Goal: Obtain resource: Obtain resource

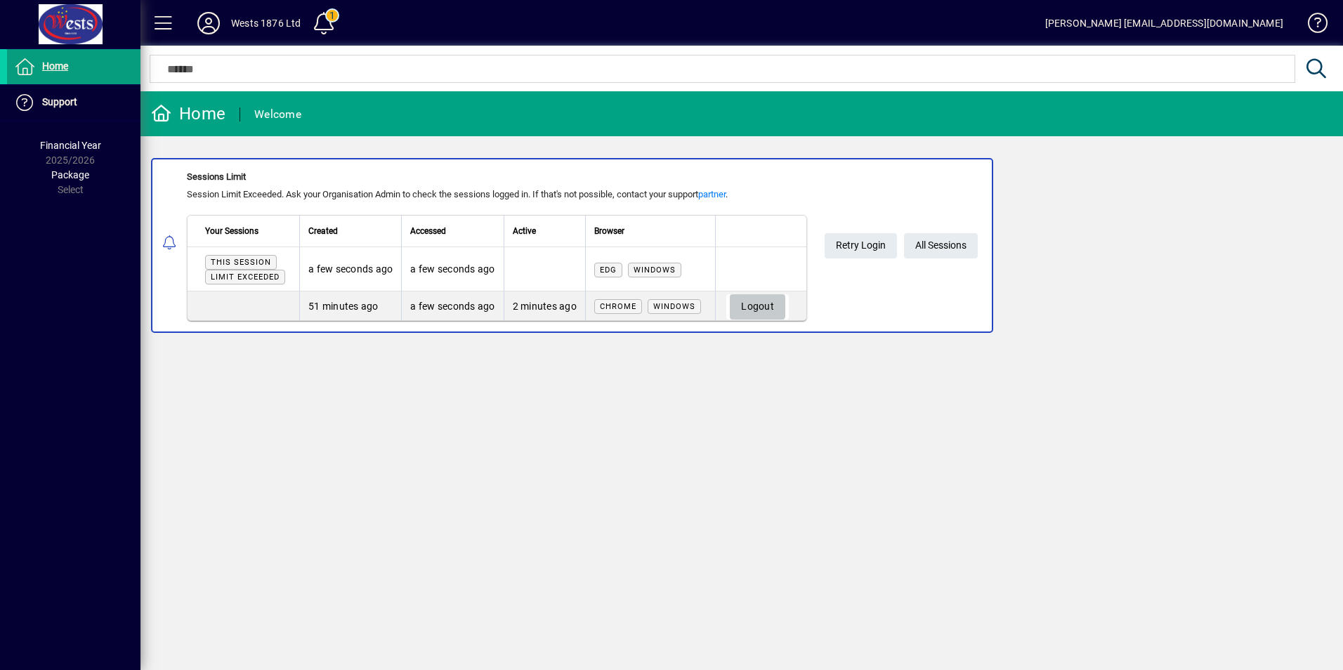
click at [758, 303] on span "Logout" at bounding box center [757, 306] width 33 height 23
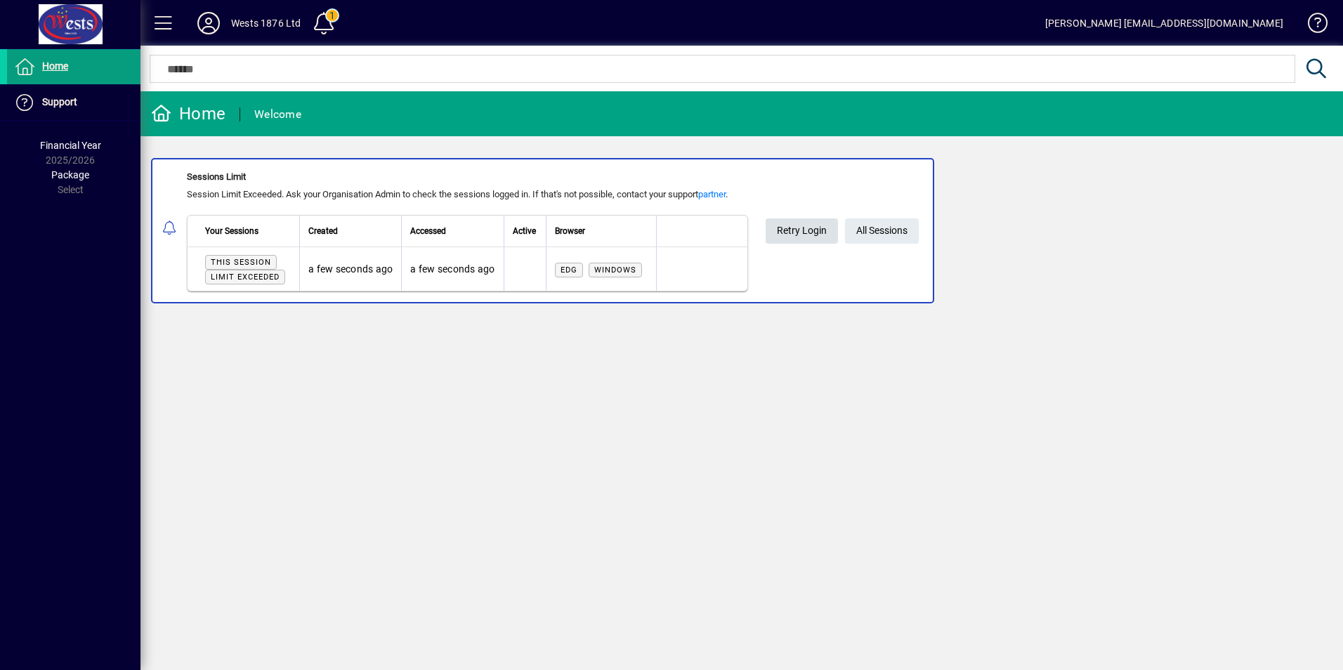
click at [793, 236] on span "Retry Login" at bounding box center [802, 230] width 50 height 23
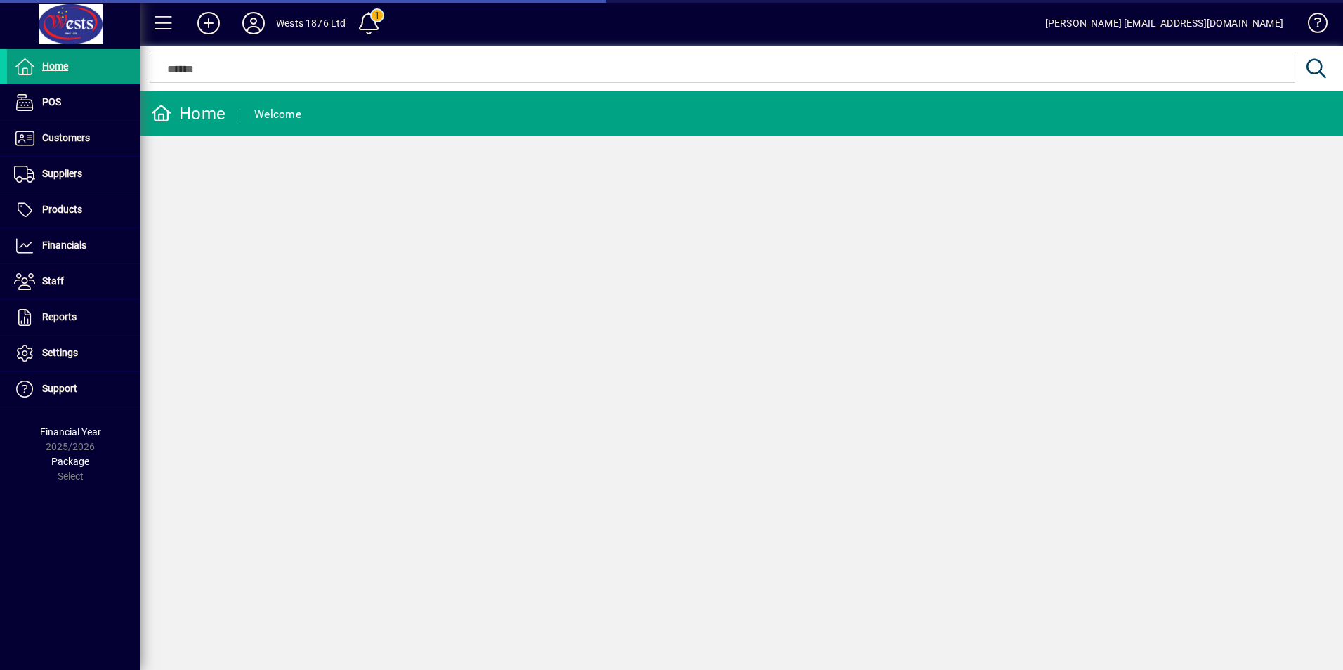
click at [63, 134] on span "Customers" at bounding box center [66, 137] width 48 height 11
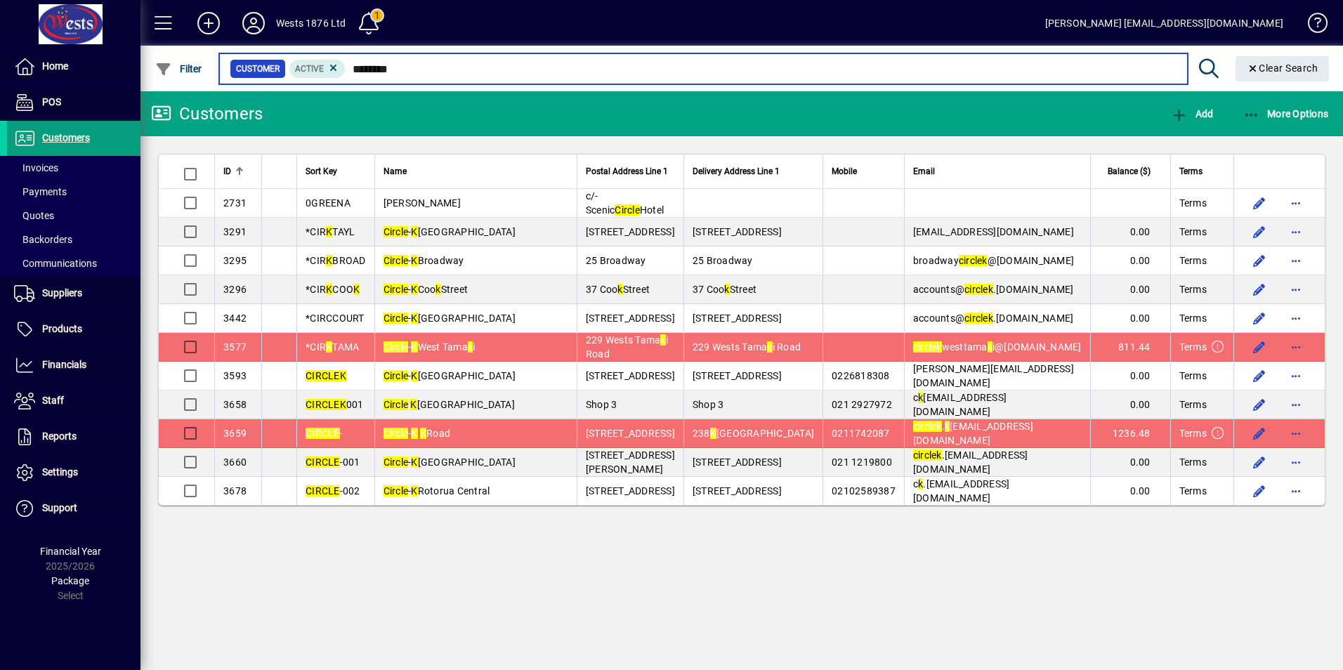
type input "********"
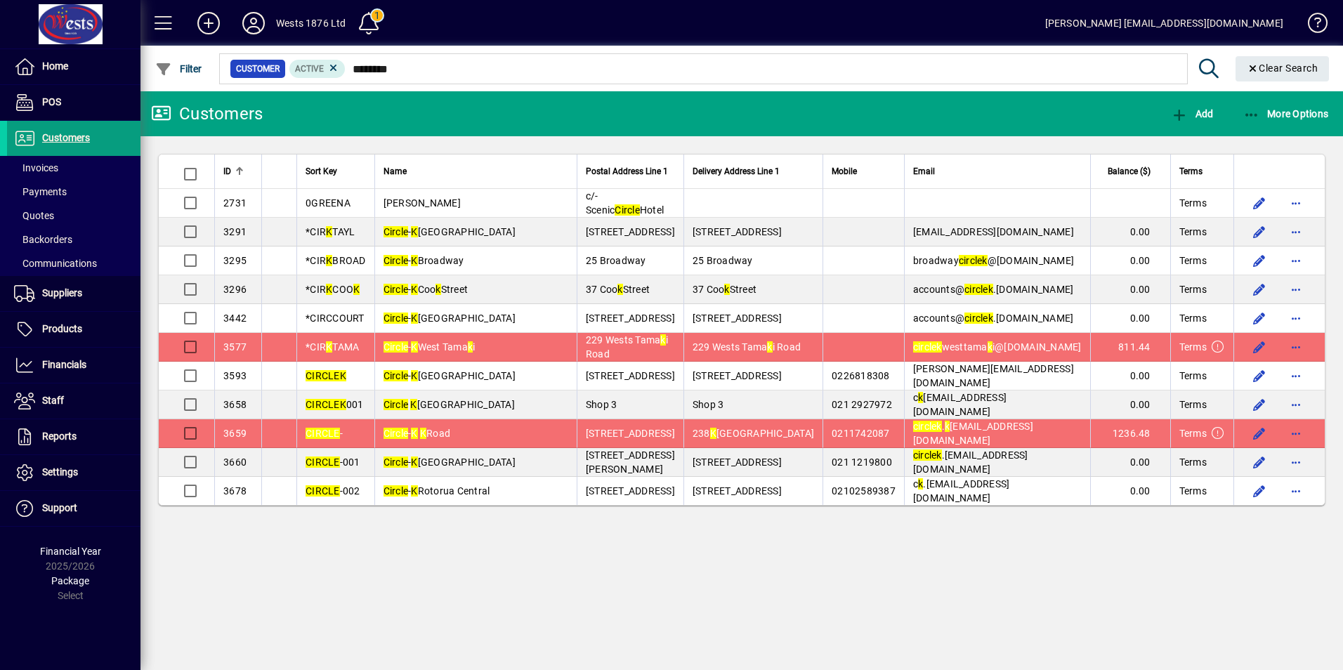
click at [518, 430] on td "Circle - K K Road" at bounding box center [476, 433] width 202 height 29
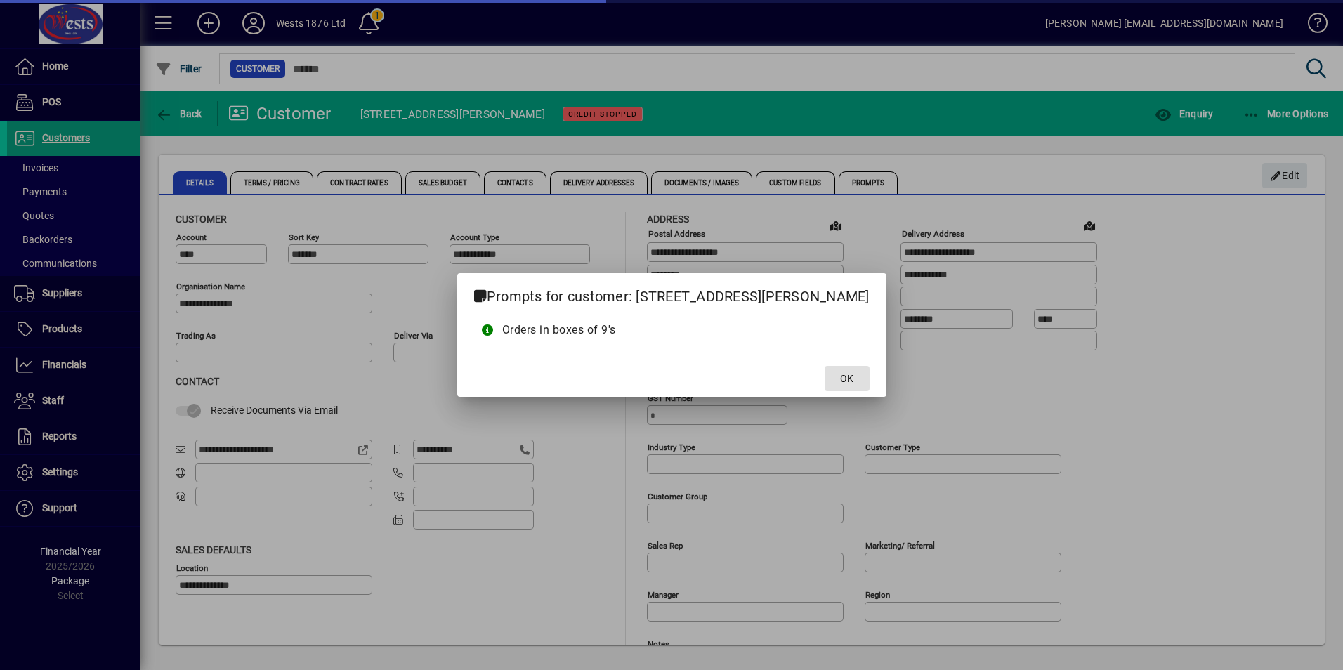
click at [840, 375] on span "OK" at bounding box center [846, 379] width 13 height 15
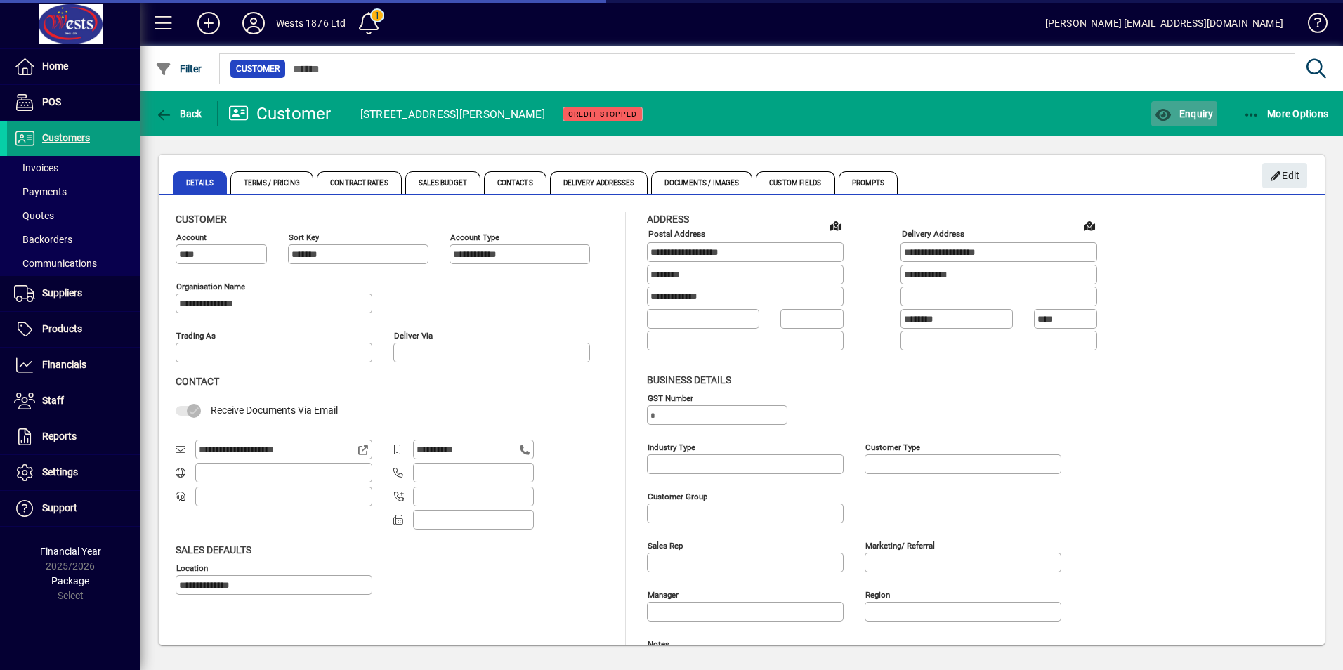
click at [1181, 105] on span "button" at bounding box center [1184, 114] width 65 height 34
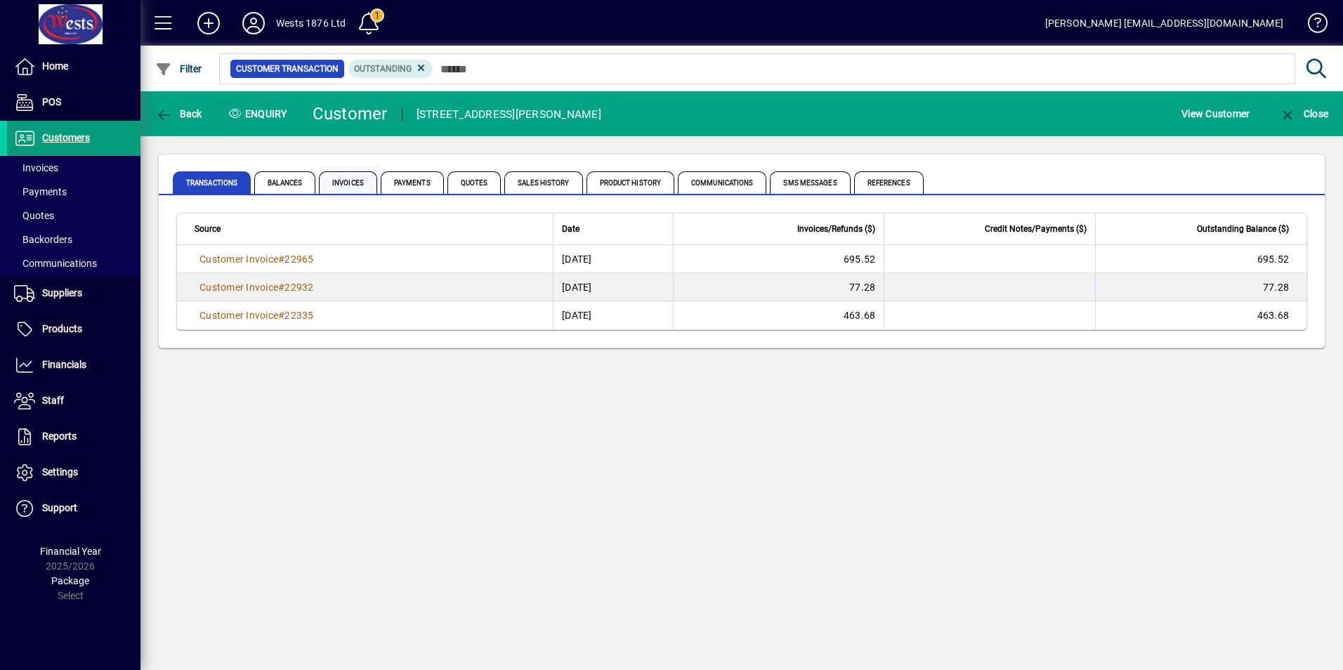
click at [351, 183] on span "Invoices" at bounding box center [348, 182] width 58 height 22
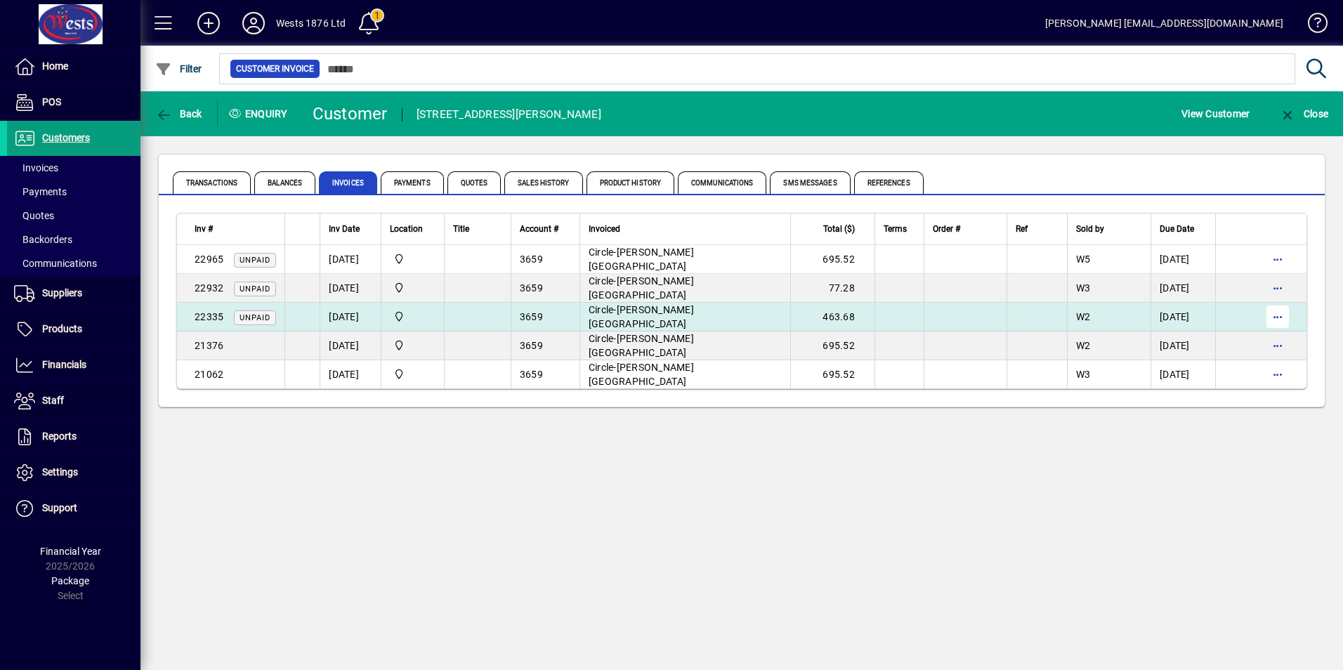
click at [1284, 312] on span "button" at bounding box center [1278, 317] width 34 height 34
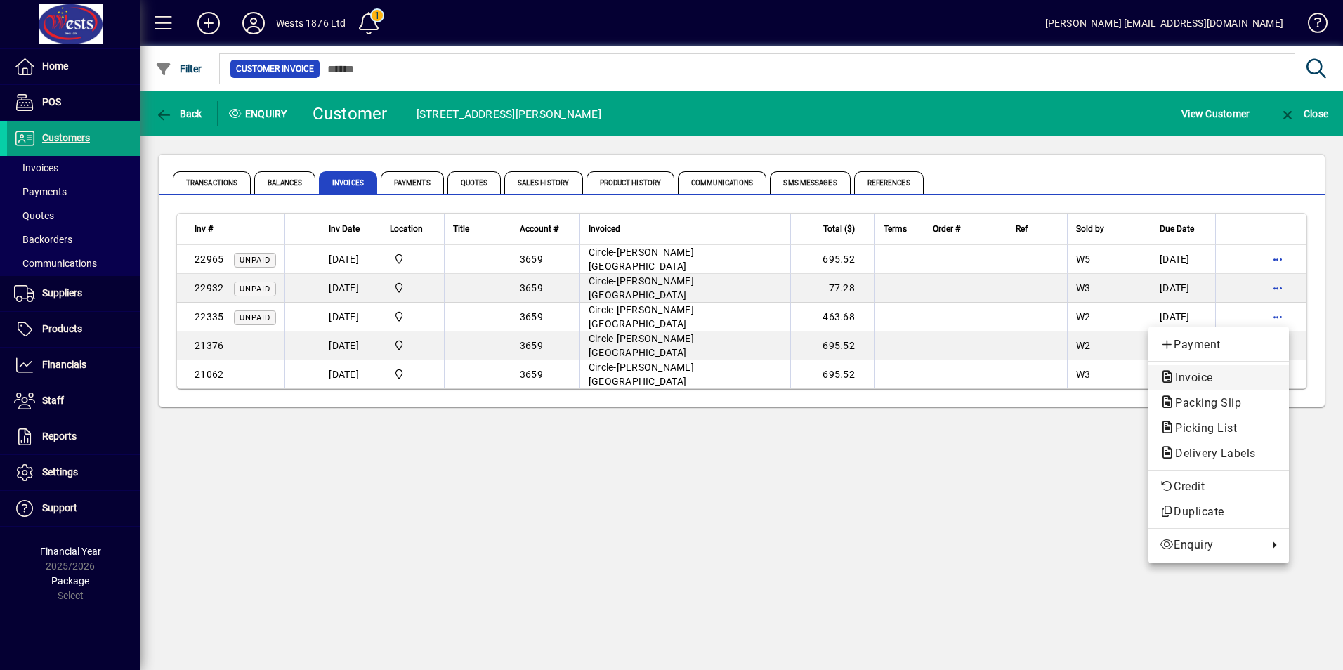
click at [1206, 377] on span "Invoice" at bounding box center [1190, 377] width 60 height 13
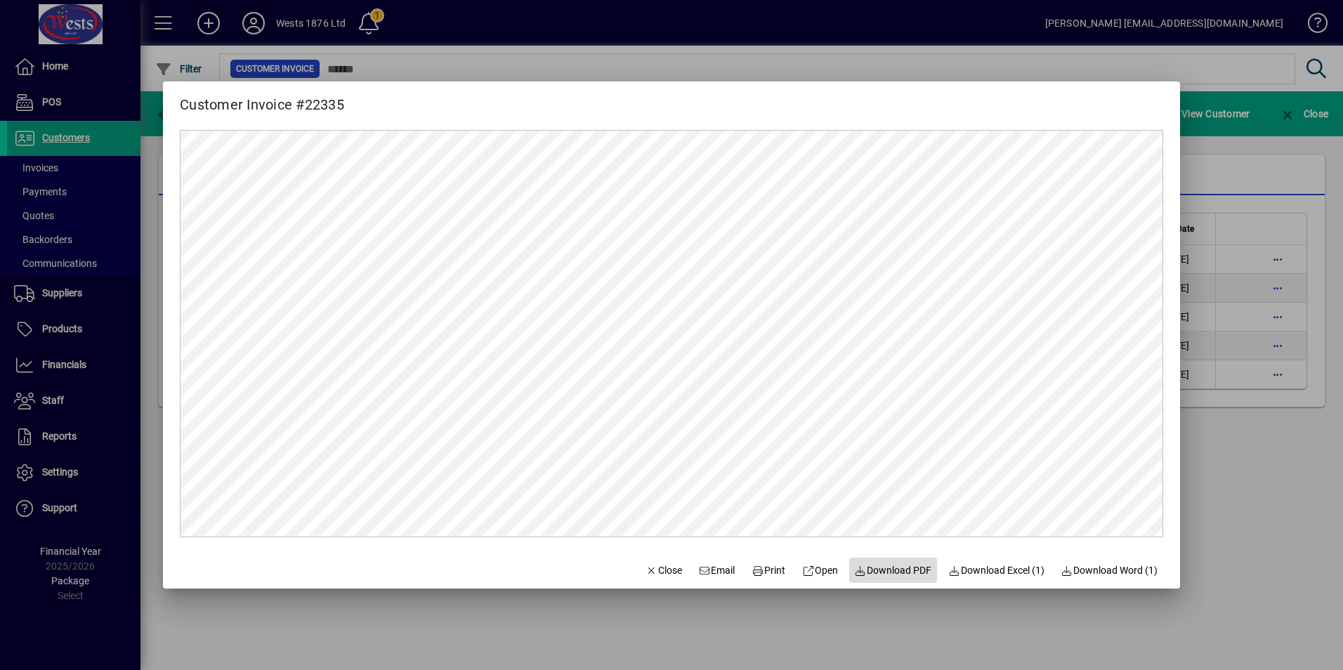
click at [893, 568] on span "Download PDF" at bounding box center [893, 571] width 77 height 15
click at [653, 570] on span "Close" at bounding box center [664, 571] width 37 height 15
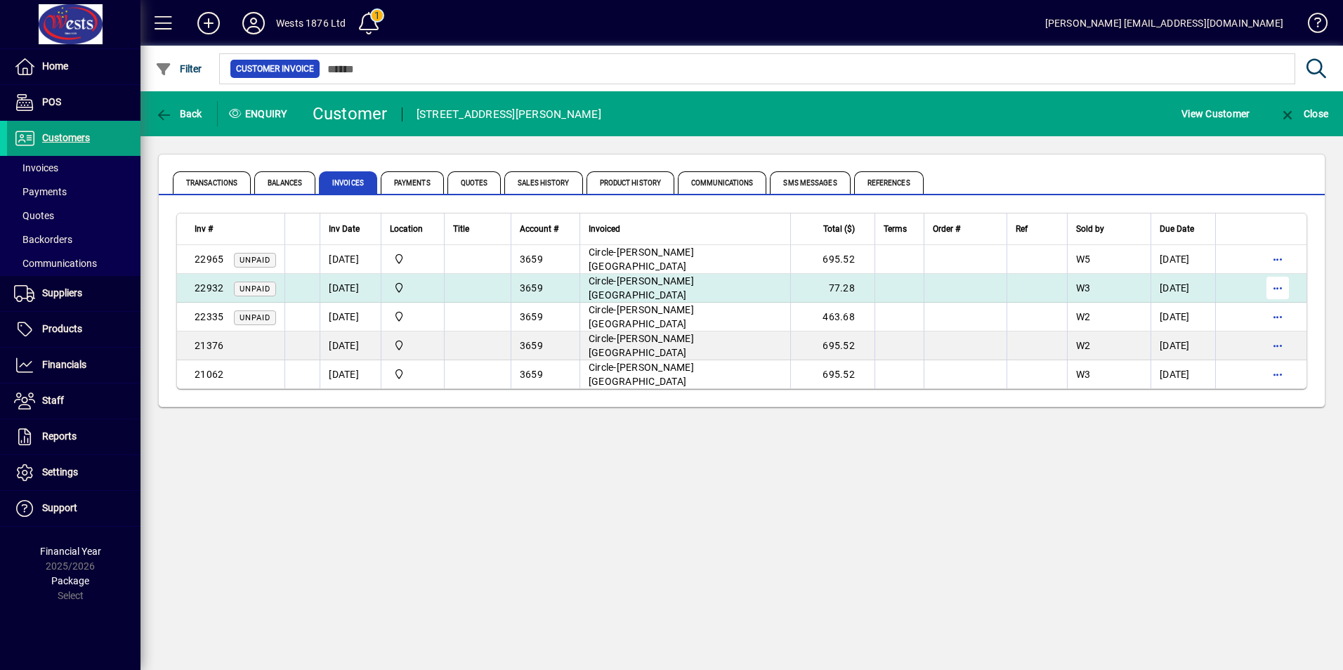
click at [1278, 293] on span "button" at bounding box center [1278, 288] width 34 height 34
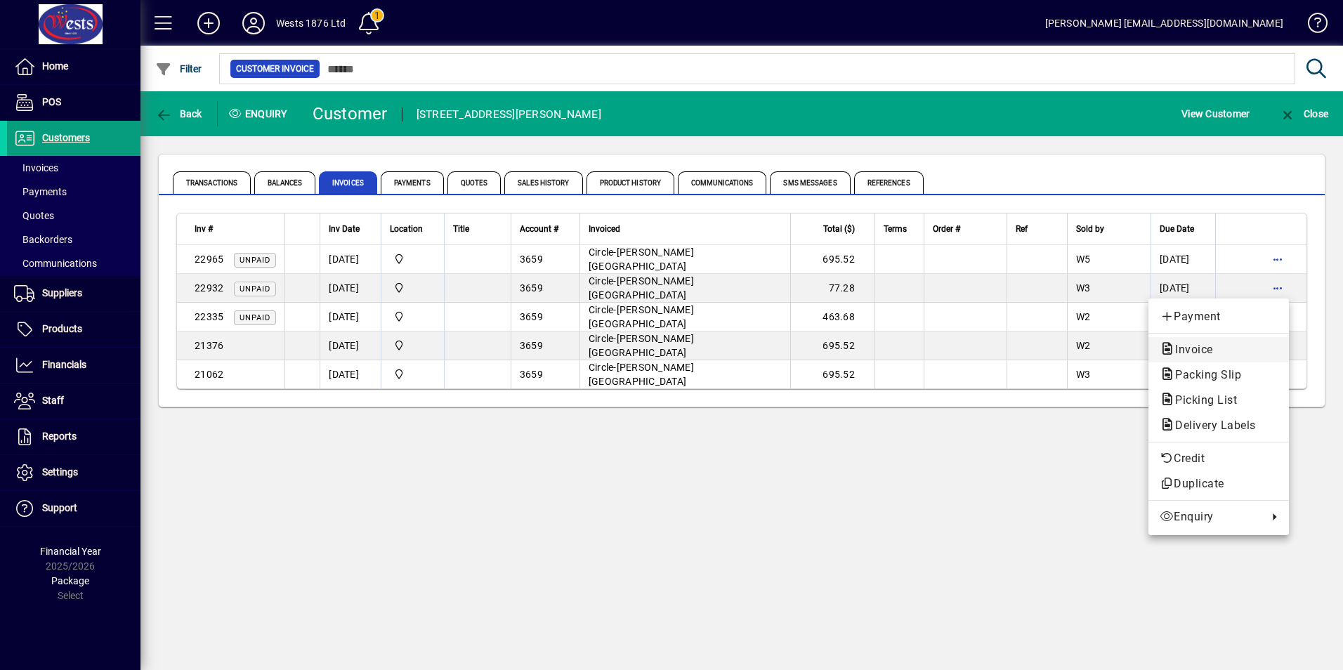
click at [1197, 343] on span "Invoice" at bounding box center [1190, 349] width 60 height 13
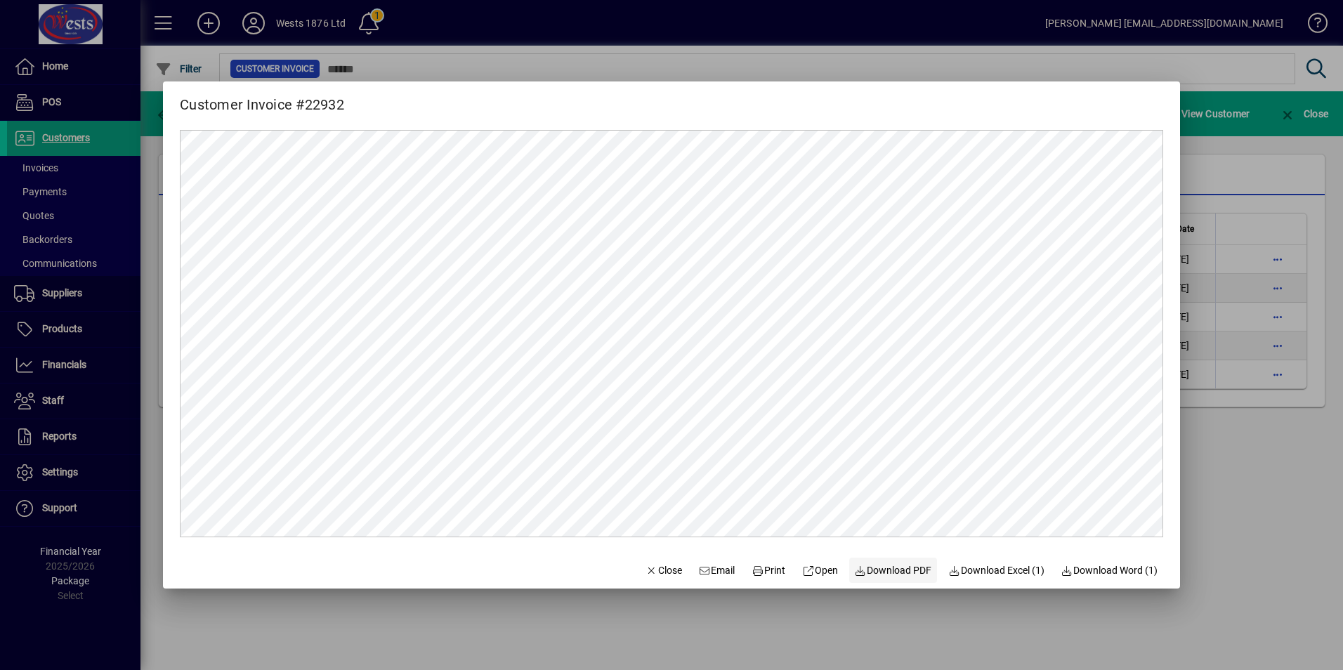
click at [881, 568] on span "Download PDF" at bounding box center [893, 571] width 77 height 15
click at [660, 570] on span "Close" at bounding box center [664, 571] width 37 height 15
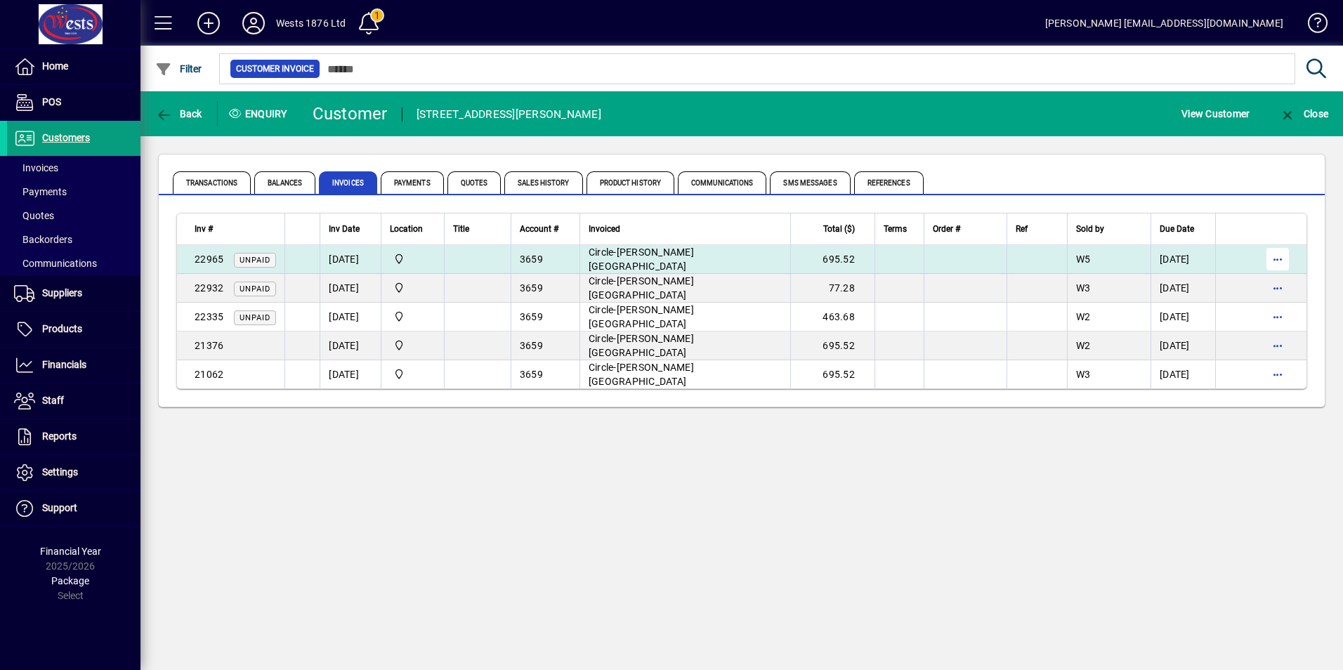
click at [1277, 263] on span "button" at bounding box center [1278, 259] width 34 height 34
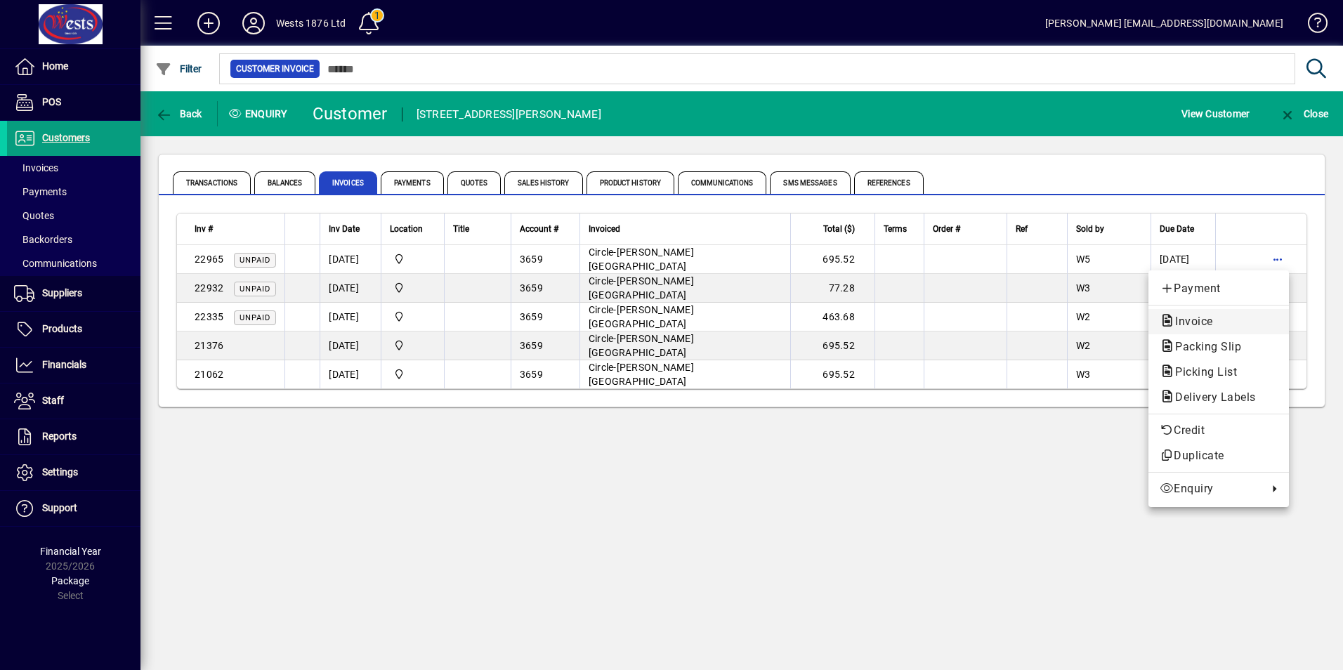
click at [1193, 318] on span "Invoice" at bounding box center [1190, 321] width 60 height 13
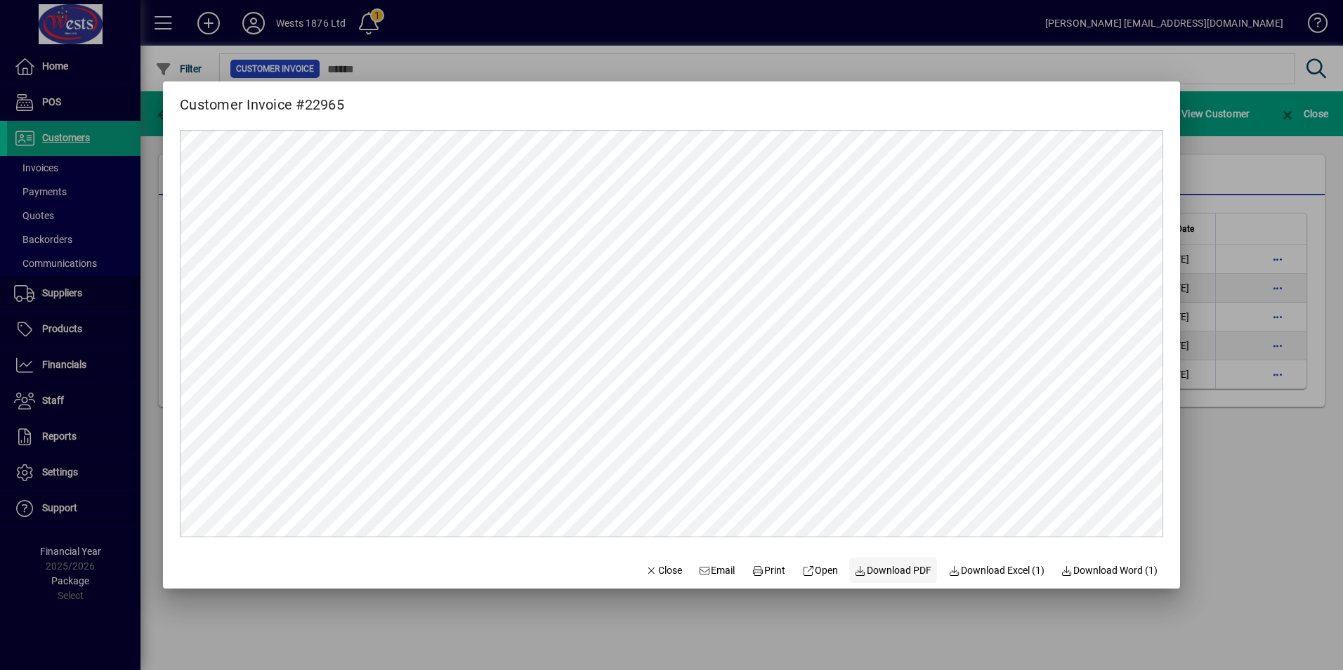
click at [880, 565] on span "Download PDF" at bounding box center [893, 571] width 77 height 15
drag, startPoint x: 652, startPoint y: 572, endPoint x: 749, endPoint y: 504, distance: 118.5
click at [652, 572] on span "Close" at bounding box center [664, 571] width 37 height 15
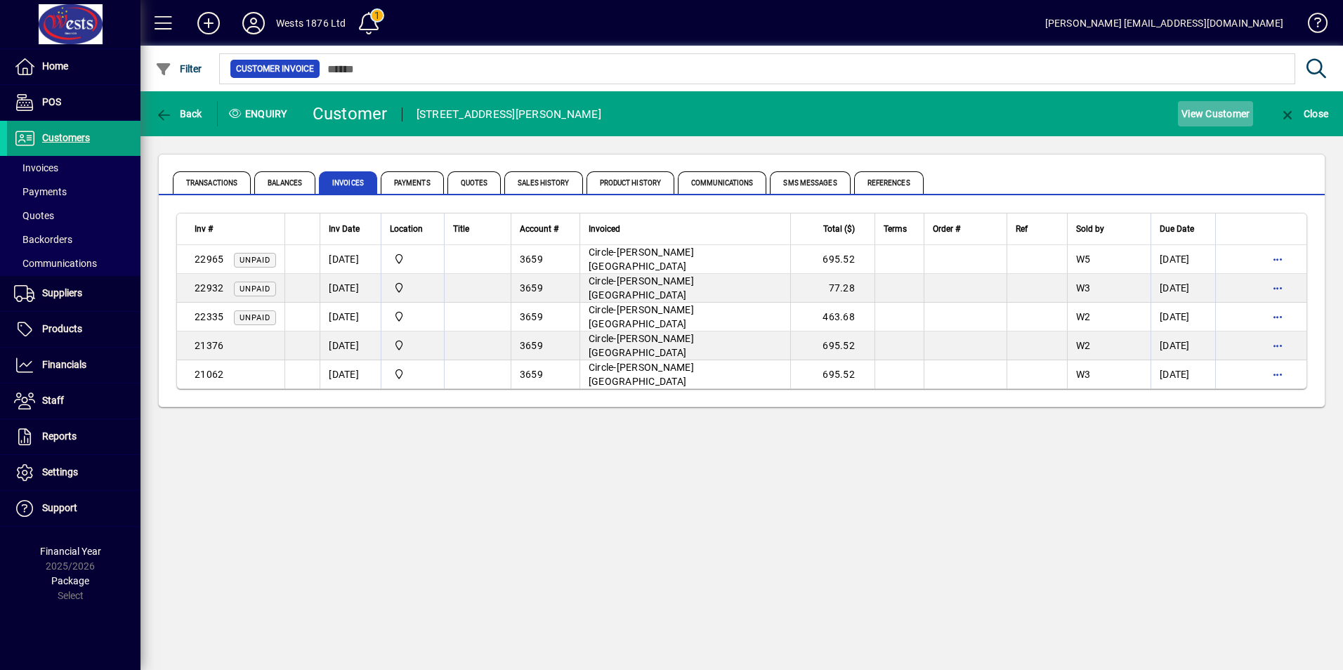
click at [1221, 115] on span "View Customer" at bounding box center [1216, 114] width 68 height 22
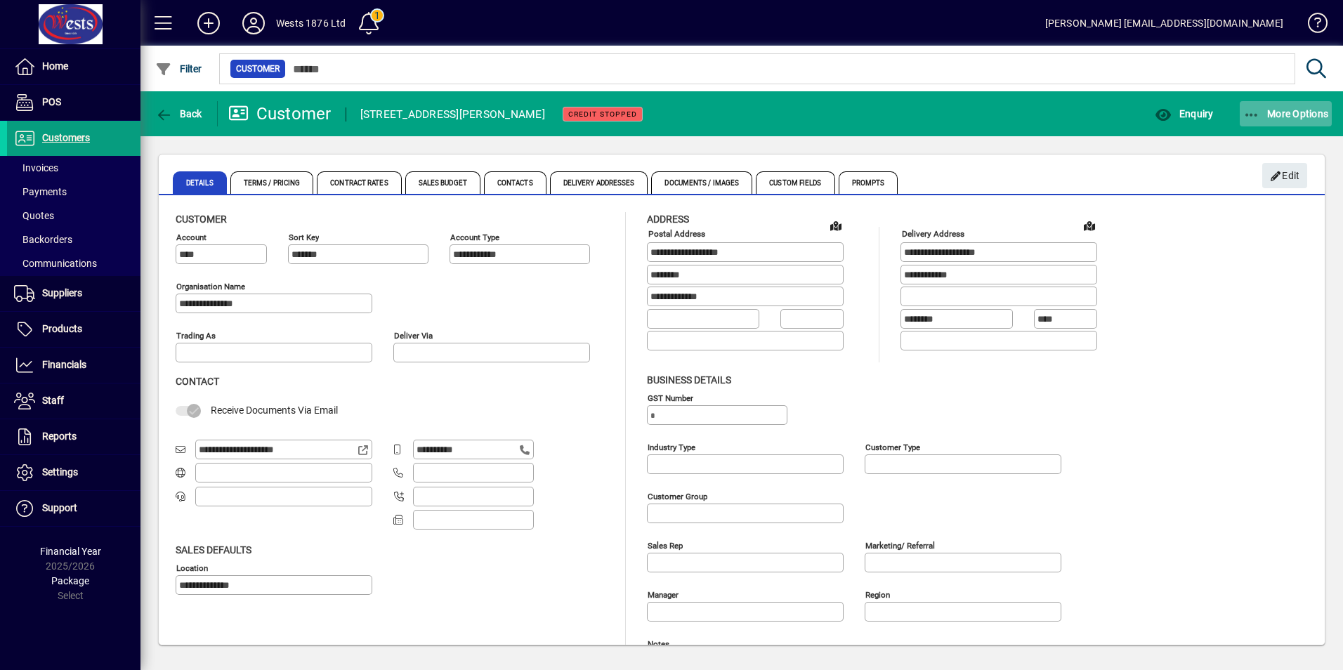
type input "**********"
click at [1254, 117] on icon "button" at bounding box center [1253, 115] width 18 height 14
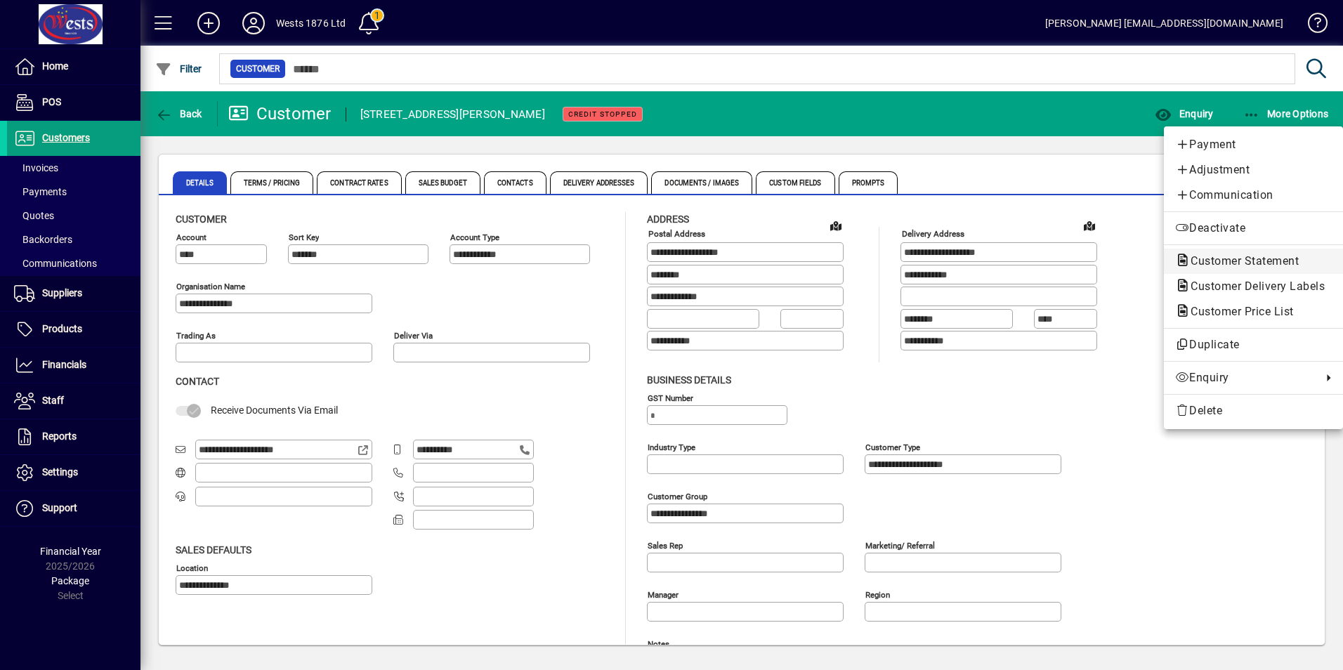
click at [1253, 254] on span "Customer Statement" at bounding box center [1241, 260] width 131 height 13
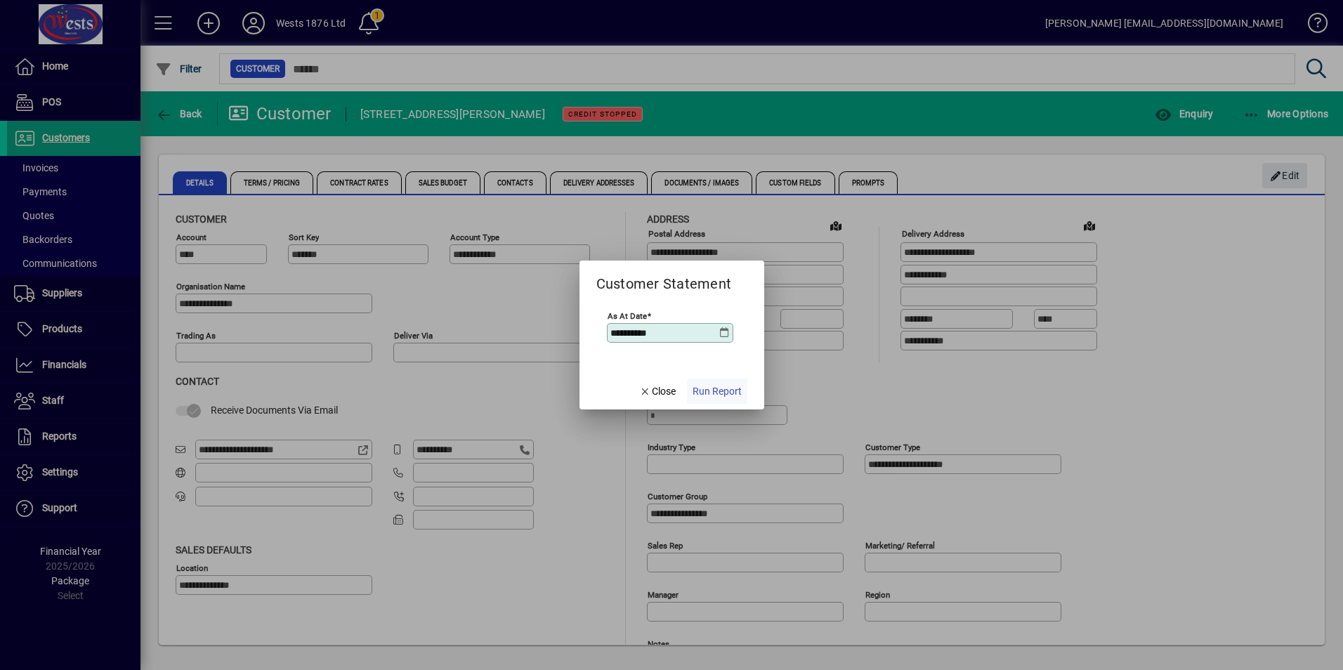
click at [724, 389] on span "Run Report" at bounding box center [717, 391] width 49 height 15
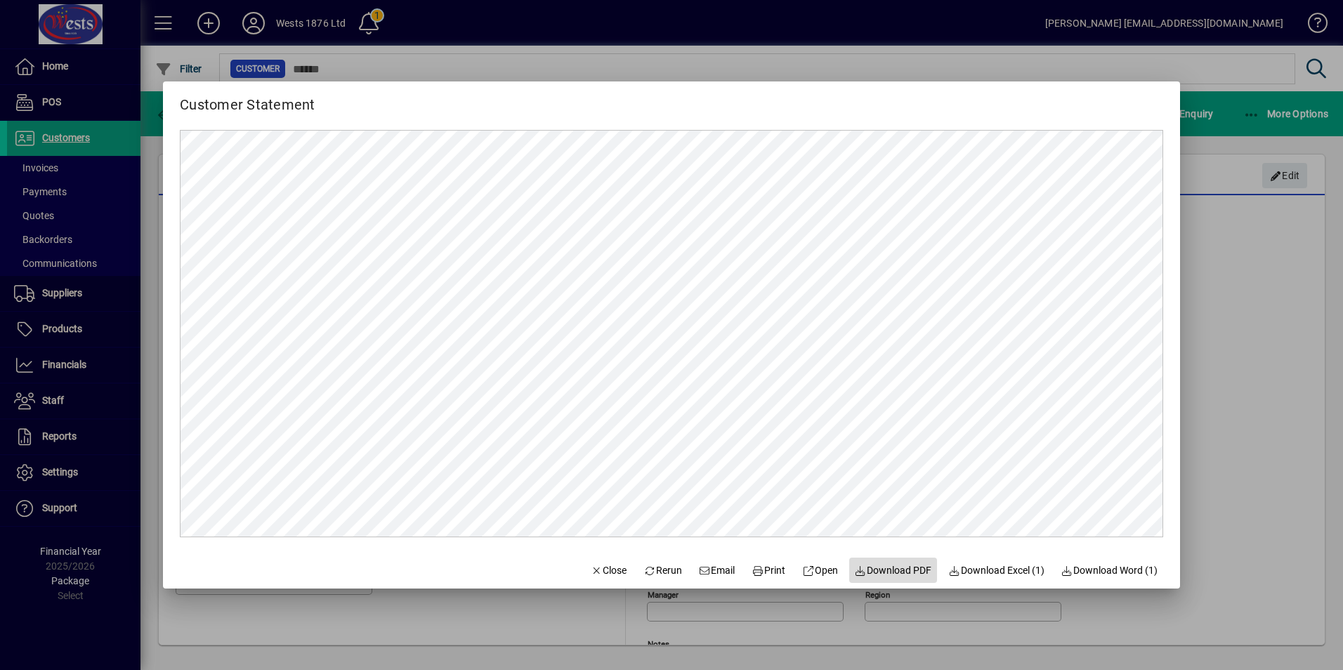
click at [892, 566] on span "Download PDF" at bounding box center [893, 571] width 77 height 15
click at [591, 572] on span "Close" at bounding box center [609, 571] width 37 height 15
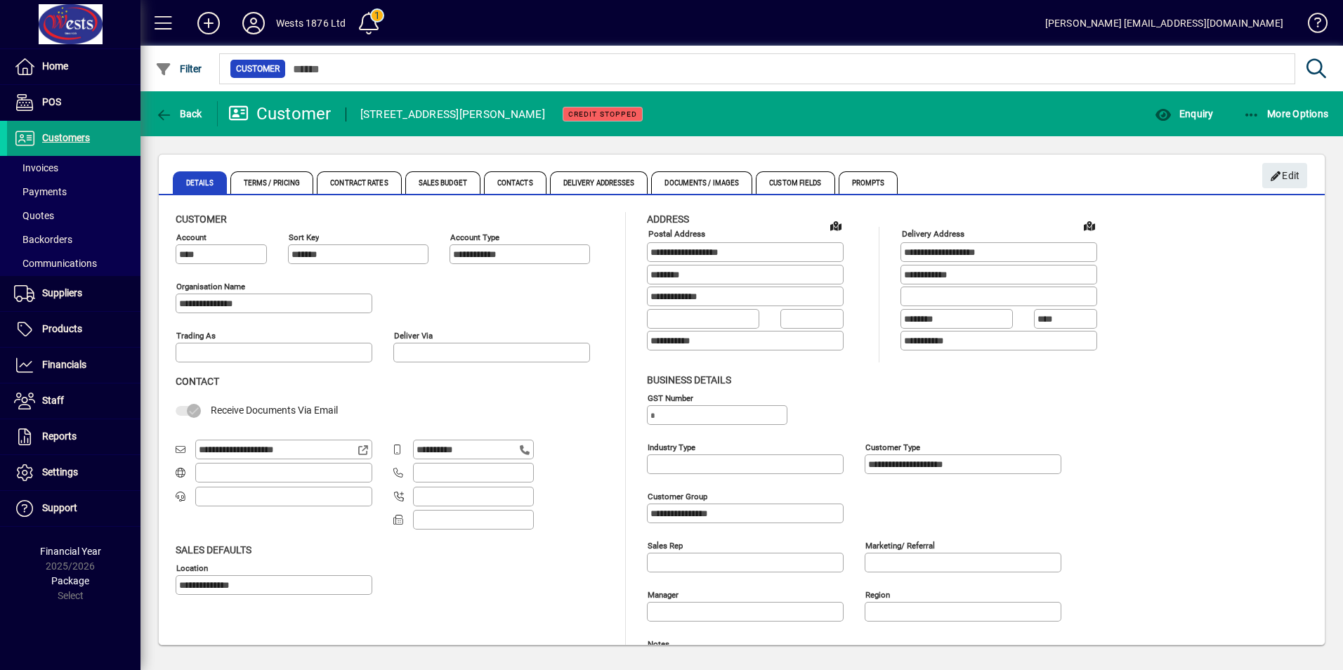
drag, startPoint x: 61, startPoint y: 134, endPoint x: 405, endPoint y: 72, distance: 349.9
click at [61, 134] on span "Customers" at bounding box center [66, 137] width 48 height 11
